Goal: Information Seeking & Learning: Check status

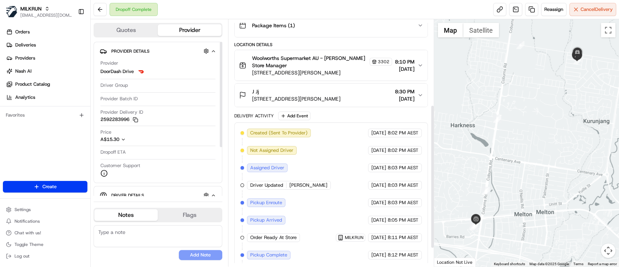
scroll to position [177, 0]
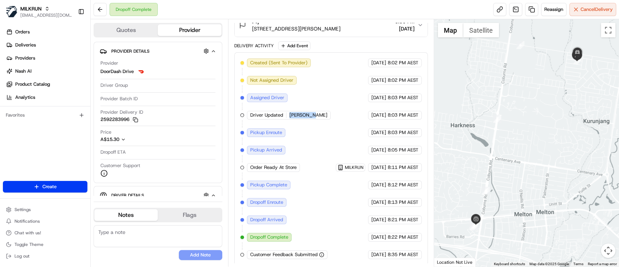
drag, startPoint x: 290, startPoint y: 113, endPoint x: 313, endPoint y: 114, distance: 23.2
click at [313, 114] on div "Driver Updated Farhan N." at bounding box center [289, 115] width 85 height 9
copy span "Farhan N."
click at [36, 42] on link "Deliveries" at bounding box center [46, 45] width 87 height 12
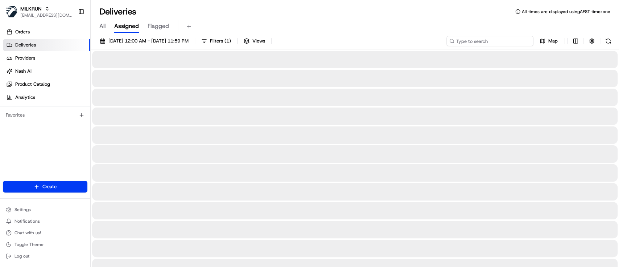
click at [507, 40] on input at bounding box center [490, 41] width 87 height 10
paste input "Farhan N."
type input "Farhan N."
click at [457, 40] on input "Farhan N." at bounding box center [490, 41] width 87 height 10
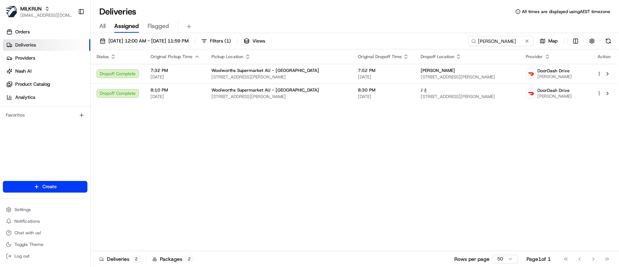
click at [366, 187] on div "Status Original Pickup Time Pickup Location Original Dropoff Time Dropoff Locat…" at bounding box center [354, 149] width 527 height 201
click at [415, 70] on td "kellie Oakley 42 Argyll Cct, Melton West, VIC 3337, AU" at bounding box center [468, 74] width 106 height 20
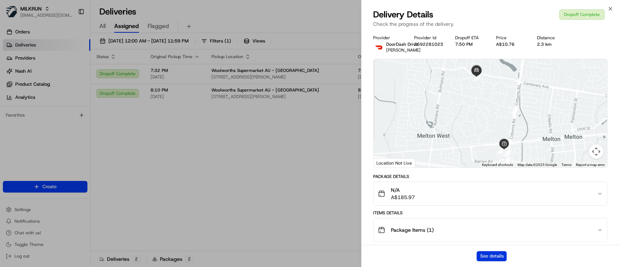
click at [496, 254] on button "See details" at bounding box center [492, 256] width 30 height 10
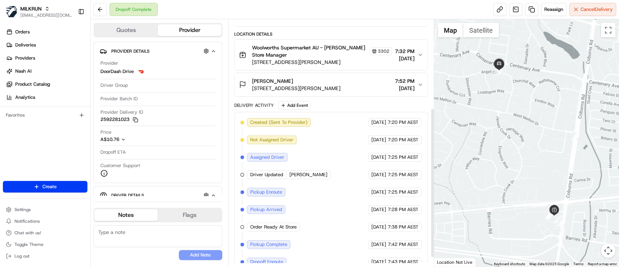
scroll to position [145, 0]
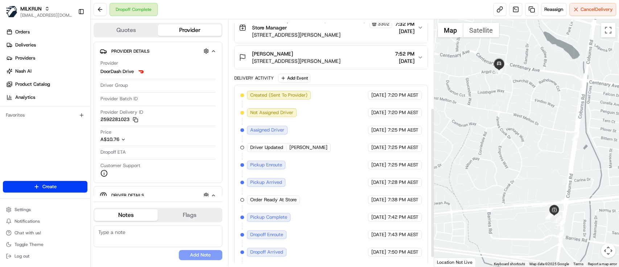
click at [360, 54] on div "kellie Oakley 42 Argyll Cct, Melton West, VIC 3337, AU 7:52 PM 17/08/2025" at bounding box center [328, 57] width 179 height 15
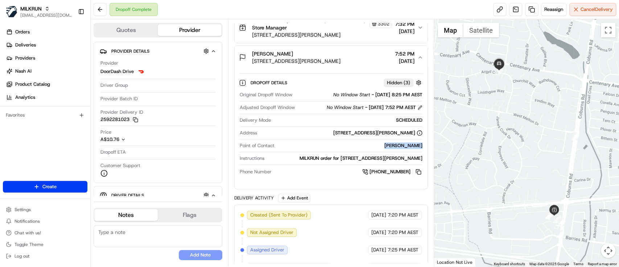
drag, startPoint x: 392, startPoint y: 147, endPoint x: 424, endPoint y: 147, distance: 31.9
click at [423, 149] on div "Original Dropoff Window No Window Start - 17/08/2025 8:25 PM AEST Adjusted Drop…" at bounding box center [331, 134] width 184 height 90
copy div "kellie Oakley"
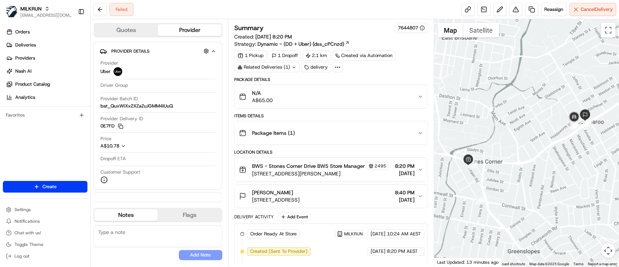
click at [422, 96] on icon "button" at bounding box center [420, 96] width 3 height 1
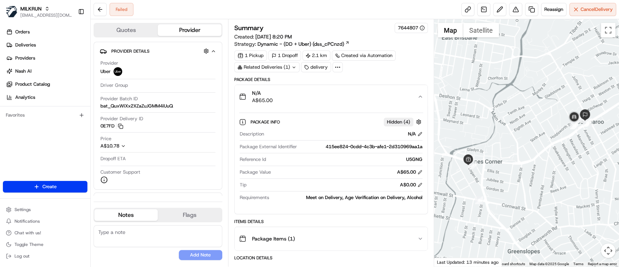
click at [422, 95] on icon "button" at bounding box center [421, 97] width 6 height 6
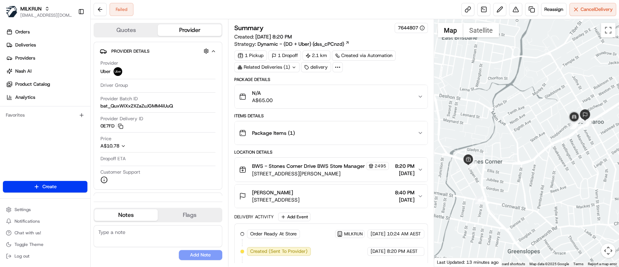
scroll to position [177, 0]
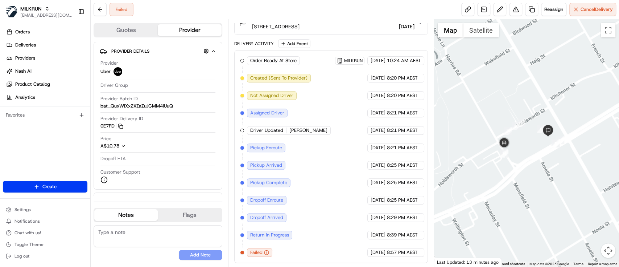
drag, startPoint x: 589, startPoint y: 181, endPoint x: 516, endPoint y: 186, distance: 72.4
click at [516, 186] on div at bounding box center [526, 142] width 185 height 247
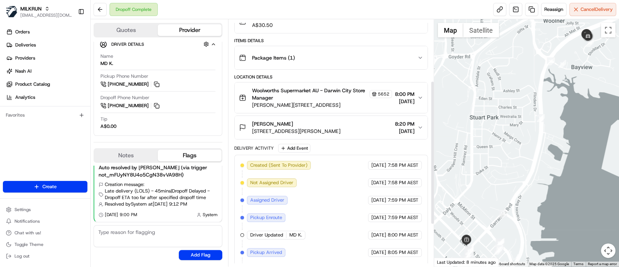
scroll to position [33, 0]
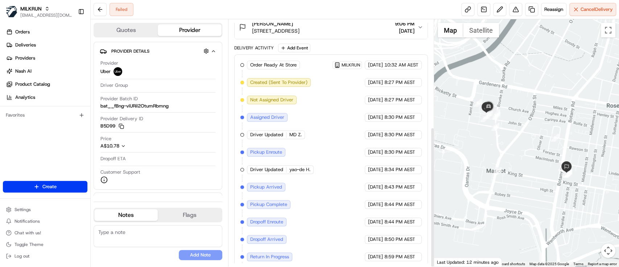
scroll to position [189, 0]
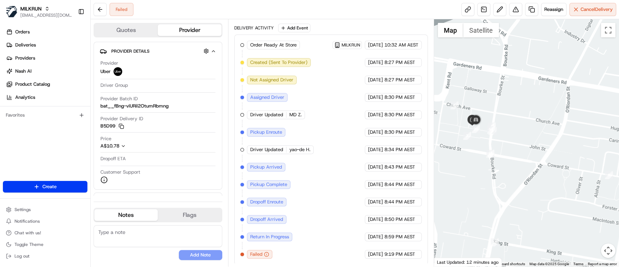
drag, startPoint x: 552, startPoint y: 125, endPoint x: 589, endPoint y: 168, distance: 57.4
click at [589, 168] on div at bounding box center [526, 142] width 185 height 247
